Goal: Find specific page/section: Find specific page/section

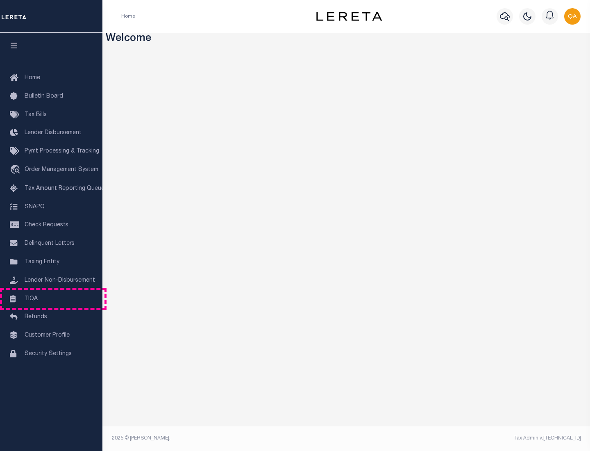
click at [51, 298] on link "TIQA" at bounding box center [51, 299] width 102 height 18
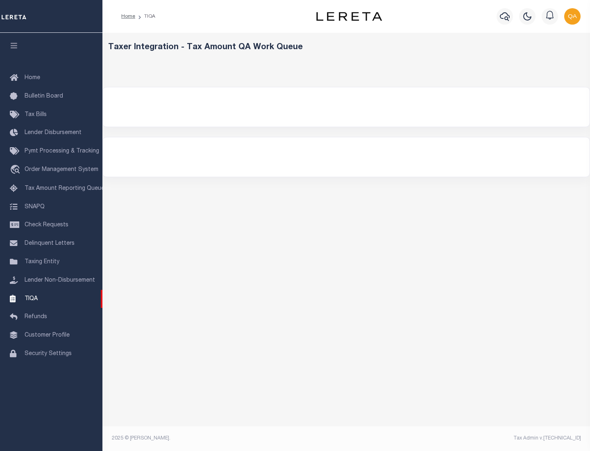
select select "200"
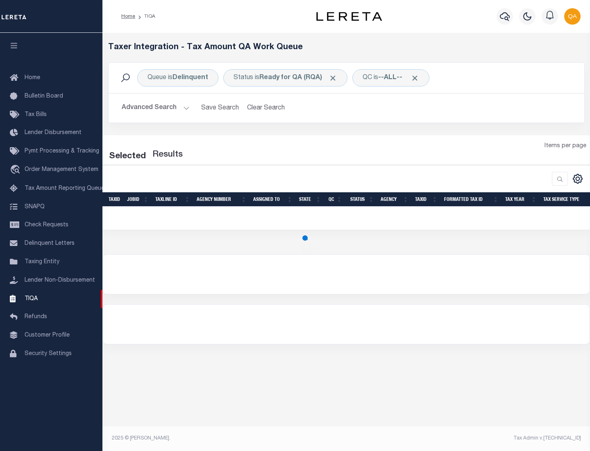
select select "200"
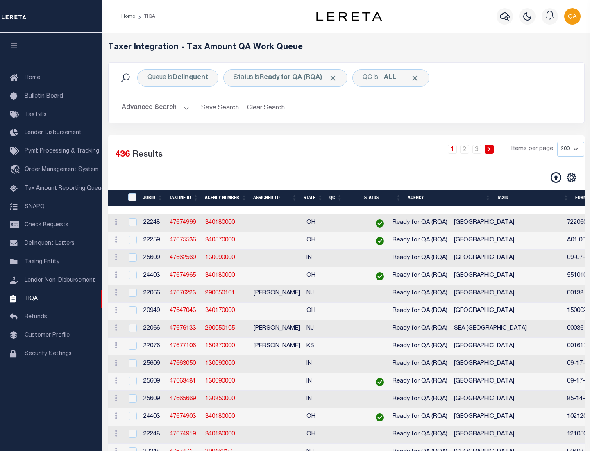
click at [335, 78] on span "Click to Remove" at bounding box center [332, 78] width 9 height 9
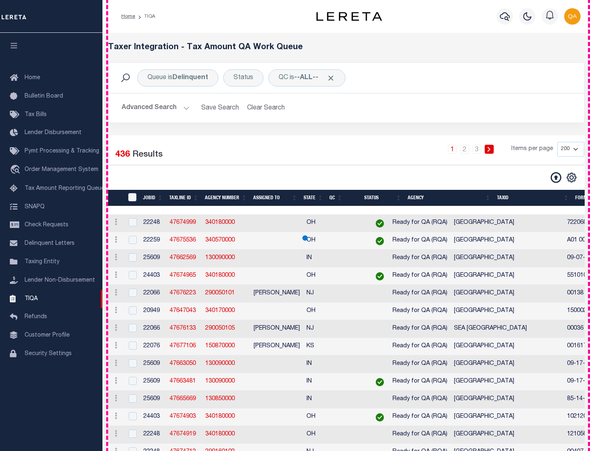
scroll to position [1750, 0]
